Goal: Use online tool/utility: Utilize a website feature to perform a specific function

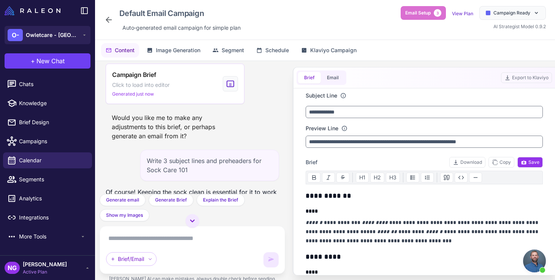
scroll to position [297, 0]
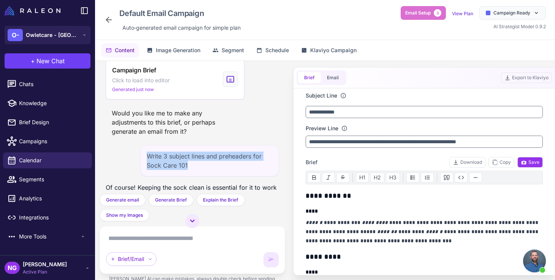
drag, startPoint x: 193, startPoint y: 163, endPoint x: 148, endPoint y: 160, distance: 45.8
click at [147, 159] on div "Write 3 subject lines and preheaders for Sock Care 101" at bounding box center [209, 160] width 139 height 31
copy div "Write 3 subject lines and preheaders for Sock Care 101"
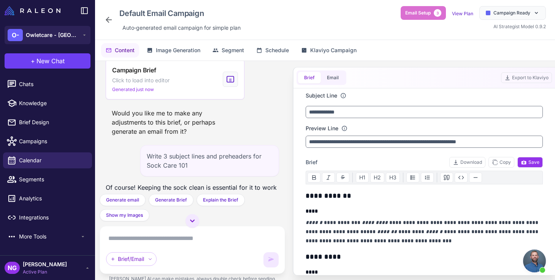
click at [134, 239] on textarea at bounding box center [192, 238] width 173 height 12
paste textarea "**********"
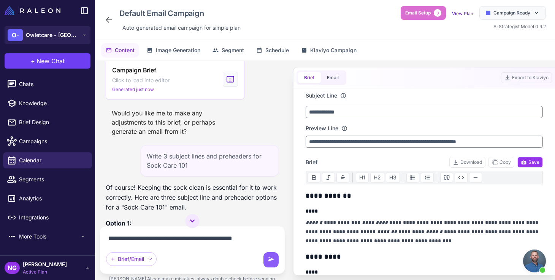
paste textarea "**********"
type textarea "**********"
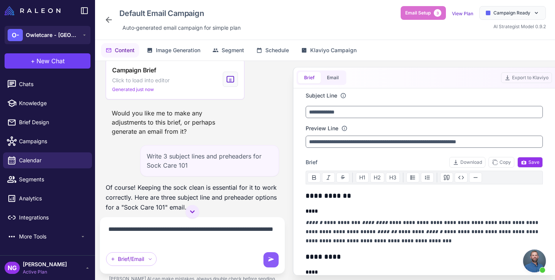
drag, startPoint x: 254, startPoint y: 235, endPoint x: 224, endPoint y: 235, distance: 30.4
click at [224, 235] on textarea "**********" at bounding box center [192, 233] width 173 height 21
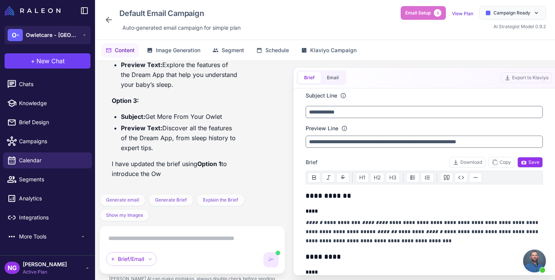
scroll to position [922, 0]
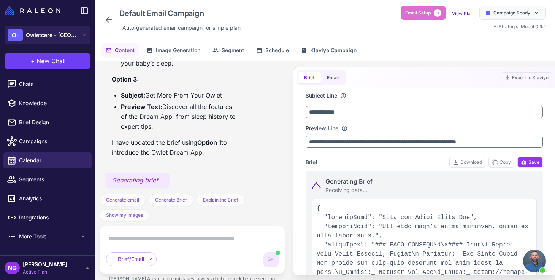
type input "**********"
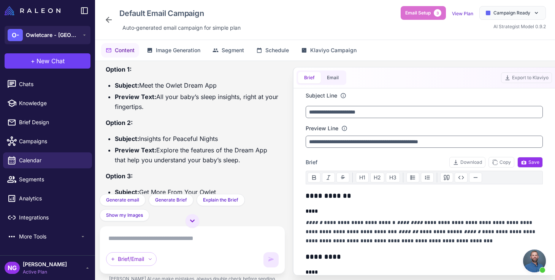
scroll to position [801, 0]
drag, startPoint x: 222, startPoint y: 86, endPoint x: 143, endPoint y: 92, distance: 78.9
click at [143, 91] on ul "Subject: Meet the Owlet Dream App Preview Text: All your baby’s sleep insights,…" at bounding box center [192, 96] width 173 height 31
copy ul
drag, startPoint x: 220, startPoint y: 86, endPoint x: 142, endPoint y: 87, distance: 77.6
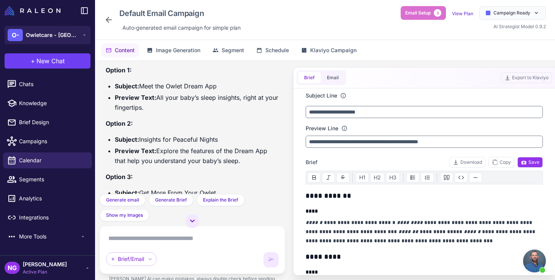
click at [142, 87] on li "Subject: Meet the Owlet Dream App" at bounding box center [197, 86] width 164 height 10
copy li "Meet the Owlet Dream App"
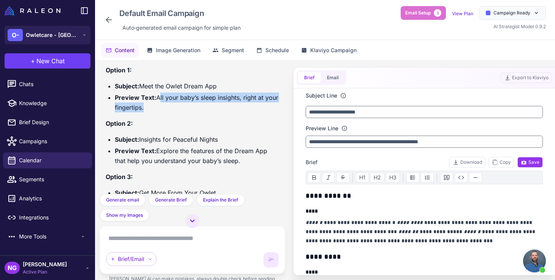
drag, startPoint x: 143, startPoint y: 108, endPoint x: 157, endPoint y: 98, distance: 17.0
click at [157, 98] on li "Preview Text: All your baby’s sleep insights, right at your fingertips." at bounding box center [197, 102] width 164 height 20
copy li "All your baby’s sleep insights, right at your fingertips"
drag, startPoint x: 220, startPoint y: 139, endPoint x: 142, endPoint y: 139, distance: 78.0
click at [142, 139] on li "Subject: Insights for Peaceful Nights" at bounding box center [197, 139] width 164 height 10
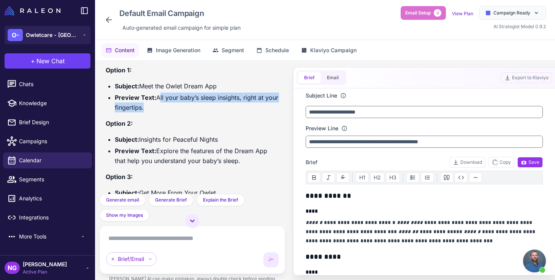
copy li "nsights for Peaceful Nights"
click at [207, 138] on li "Subject: Insights for Peaceful Nights" at bounding box center [197, 139] width 164 height 10
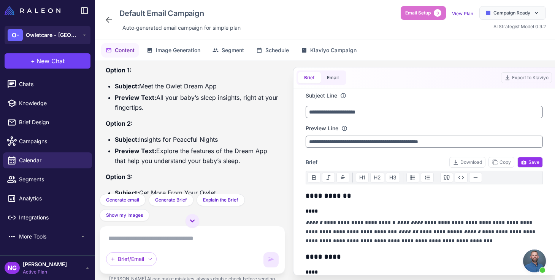
drag, startPoint x: 223, startPoint y: 138, endPoint x: 141, endPoint y: 141, distance: 82.6
click at [141, 141] on li "Subject: Insights for Peaceful Nights" at bounding box center [197, 139] width 164 height 10
copy li "Insights for Peaceful Nights"
drag, startPoint x: 242, startPoint y: 160, endPoint x: 156, endPoint y: 148, distance: 86.7
click at [156, 148] on li "Preview Text: Explore the features of the Dream App that help you understand yo…" at bounding box center [197, 156] width 164 height 20
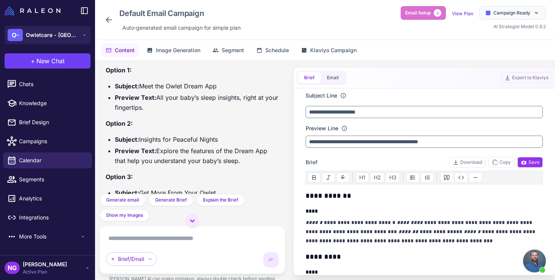
copy li "Explore the features of the Dream App that help you understand your baby’s slee…"
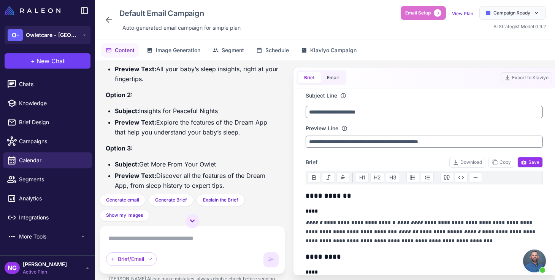
scroll to position [831, 0]
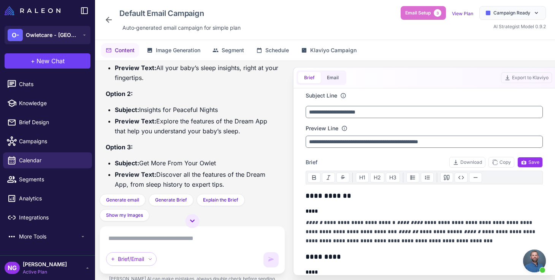
drag, startPoint x: 218, startPoint y: 162, endPoint x: 141, endPoint y: 162, distance: 76.5
click at [141, 162] on li "Subject: Get More From Your Owlet" at bounding box center [197, 163] width 164 height 10
copy li "Get More From Your Owlet"
drag, startPoint x: 229, startPoint y: 182, endPoint x: 157, endPoint y: 175, distance: 71.5
click at [157, 175] on li "Preview Text: Discover all the features of the Dream App, from sleep history to…" at bounding box center [197, 179] width 164 height 20
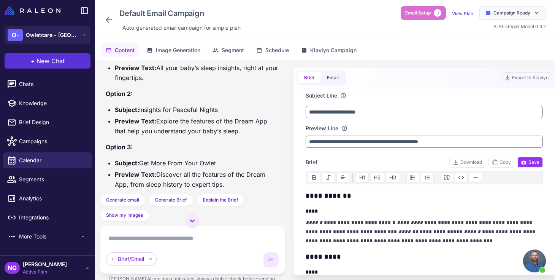
copy li "Discover all the features of the Dream App, from sleep history to expert tips."
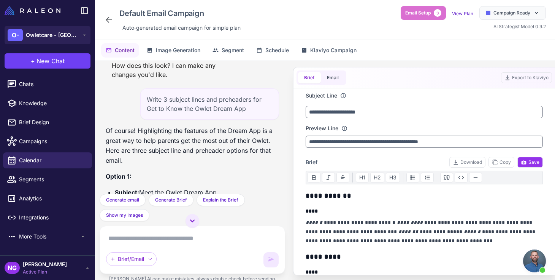
scroll to position [724, 0]
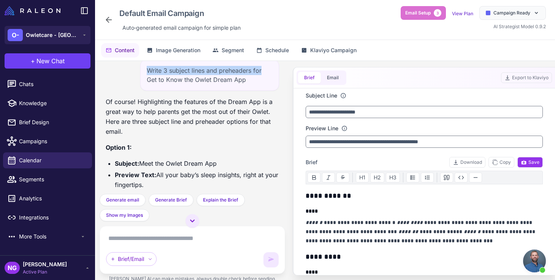
drag, startPoint x: 262, startPoint y: 70, endPoint x: 147, endPoint y: 70, distance: 114.9
click at [147, 70] on div "Write 3 subject lines and preheaders for Get to Know the Owlet Dream App" at bounding box center [209, 74] width 139 height 31
copy div "Write 3 subject lines and preheaders for"
click at [131, 233] on textarea at bounding box center [192, 238] width 173 height 12
paste textarea "**********"
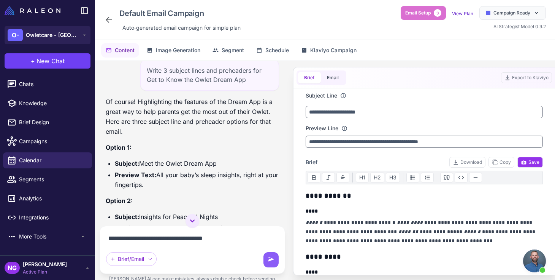
paste textarea "**********"
type textarea "**********"
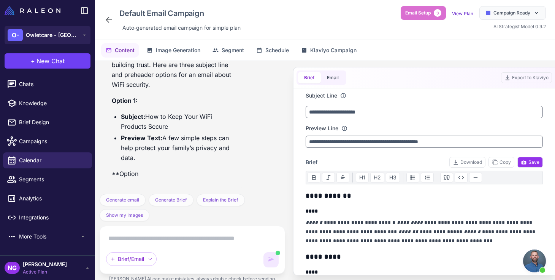
scroll to position [1313, 0]
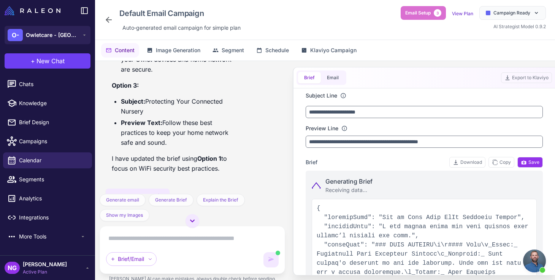
type input "**********"
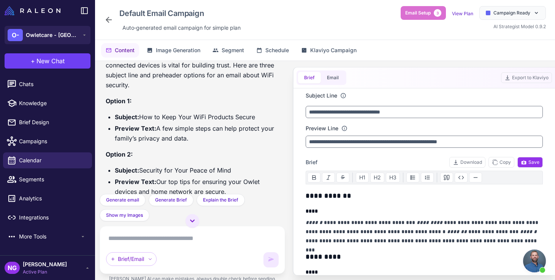
scroll to position [1124, 0]
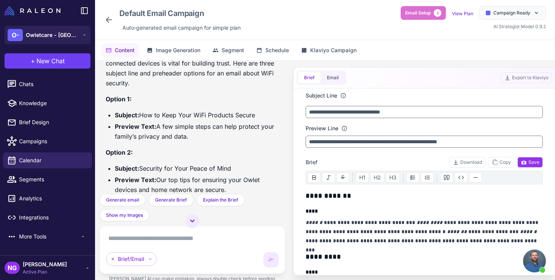
drag, startPoint x: 257, startPoint y: 113, endPoint x: 142, endPoint y: 117, distance: 114.9
click at [142, 117] on li "Subject: How to Keep Your WiFi Products Secure" at bounding box center [197, 115] width 164 height 10
drag, startPoint x: 190, startPoint y: 135, endPoint x: 158, endPoint y: 128, distance: 32.8
click at [158, 128] on li "Preview Text: A few simple steps can help protect your family’s privacy and dat…" at bounding box center [197, 131] width 164 height 20
drag, startPoint x: 233, startPoint y: 168, endPoint x: 142, endPoint y: 170, distance: 91.3
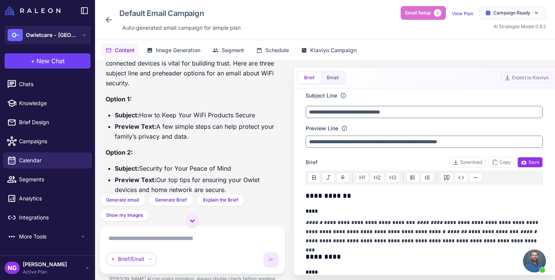
click at [142, 170] on li "Subject: Security for Your Peace of Mind" at bounding box center [197, 168] width 164 height 10
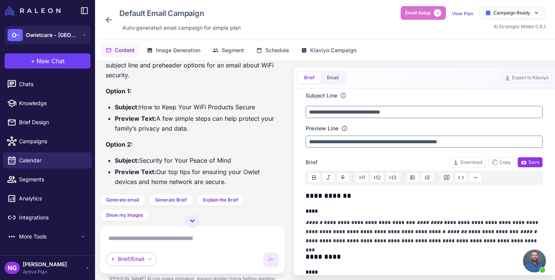
scroll to position [1135, 0]
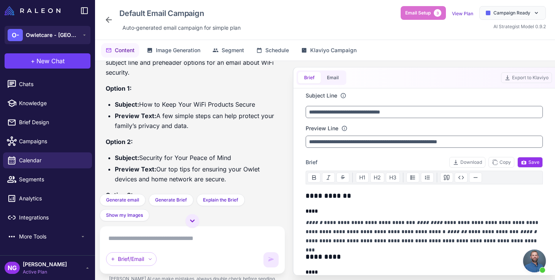
drag, startPoint x: 228, startPoint y: 190, endPoint x: 158, endPoint y: 169, distance: 72.7
click at [158, 169] on li "Preview Text: Our top tips for ensuring your Owlet devices and home network are…" at bounding box center [197, 174] width 164 height 20
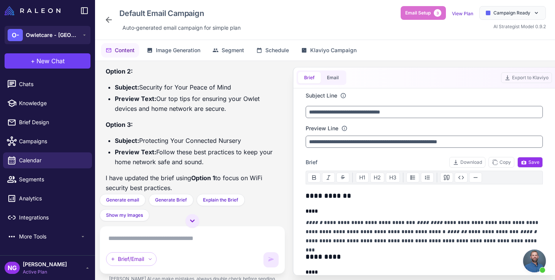
scroll to position [1209, 0]
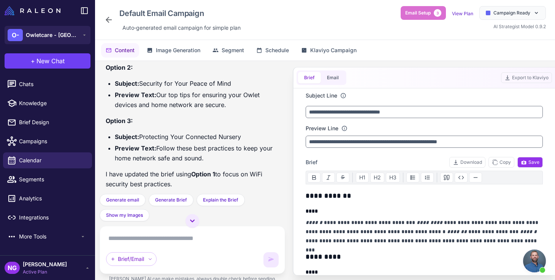
drag, startPoint x: 249, startPoint y: 136, endPoint x: 142, endPoint y: 138, distance: 107.7
click at [142, 138] on li "Subject: Protecting Your Connected Nursery" at bounding box center [197, 137] width 164 height 10
drag, startPoint x: 203, startPoint y: 156, endPoint x: 157, endPoint y: 149, distance: 46.2
click at [157, 149] on li "Preview Text: Follow these best practices to keep your home network safe and so…" at bounding box center [197, 153] width 164 height 20
